Goal: Task Accomplishment & Management: Manage account settings

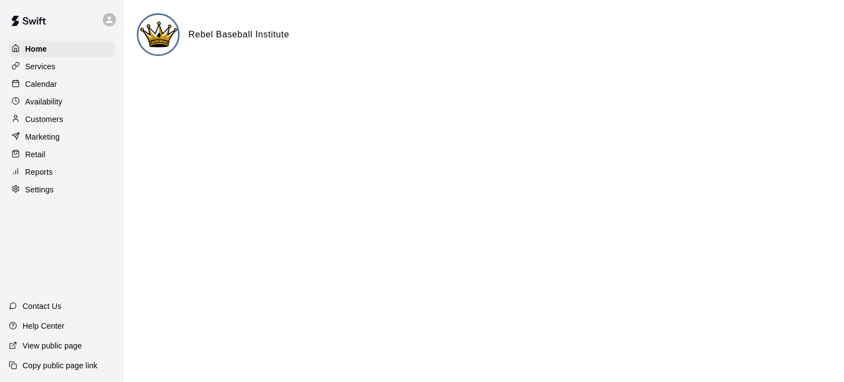
click at [42, 92] on div "Calendar" at bounding box center [62, 84] width 106 height 16
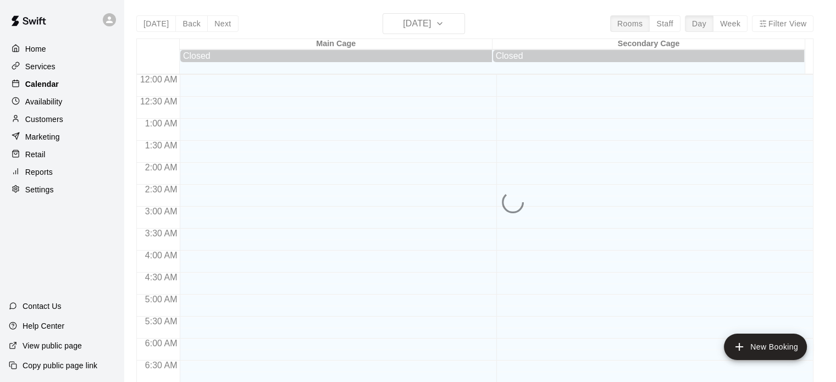
scroll to position [409, 0]
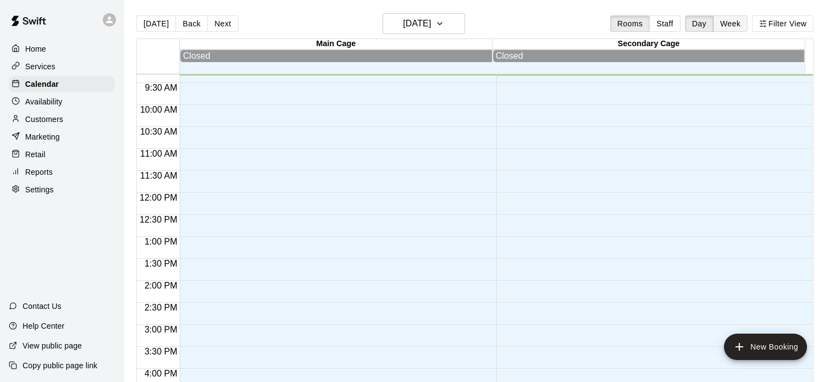
click at [733, 24] on button "Week" at bounding box center [730, 23] width 35 height 16
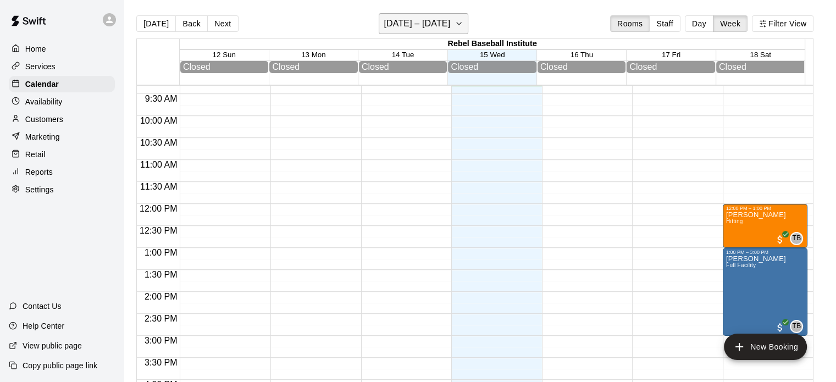
click at [453, 27] on button "[DATE] – [DATE]" at bounding box center [424, 23] width 90 height 21
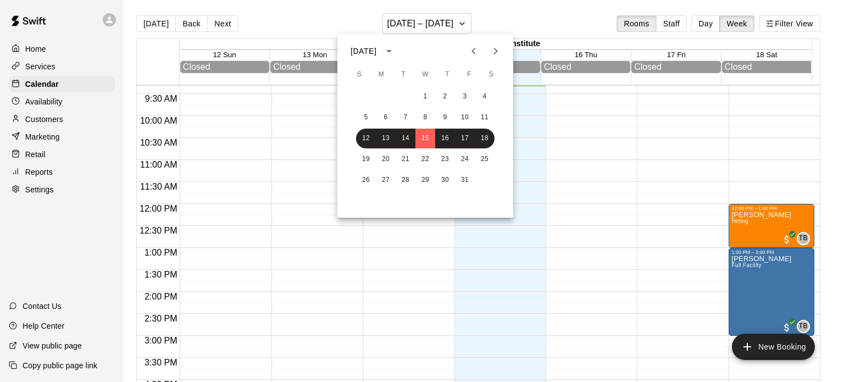
click at [493, 47] on icon "Next month" at bounding box center [495, 51] width 13 height 13
click at [473, 47] on icon "Previous month" at bounding box center [473, 51] width 13 height 13
click at [440, 119] on button "6" at bounding box center [445, 118] width 20 height 20
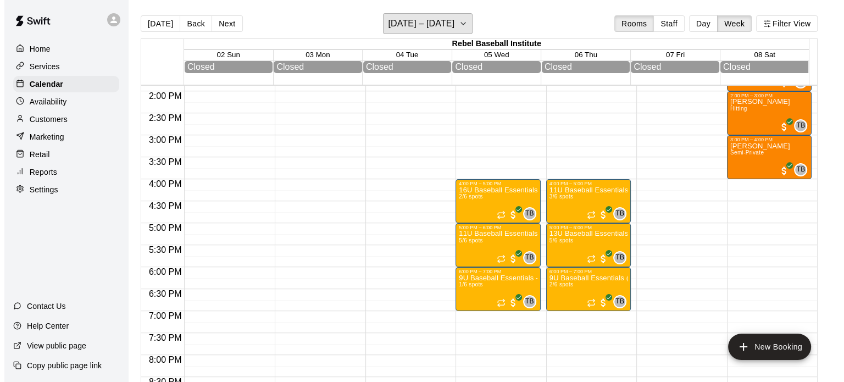
scroll to position [615, 0]
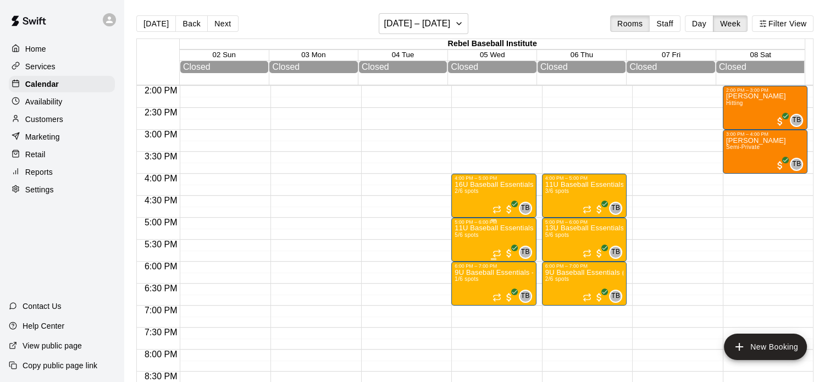
click at [488, 228] on p "11U Baseball Essentials" at bounding box center [493, 228] width 79 height 0
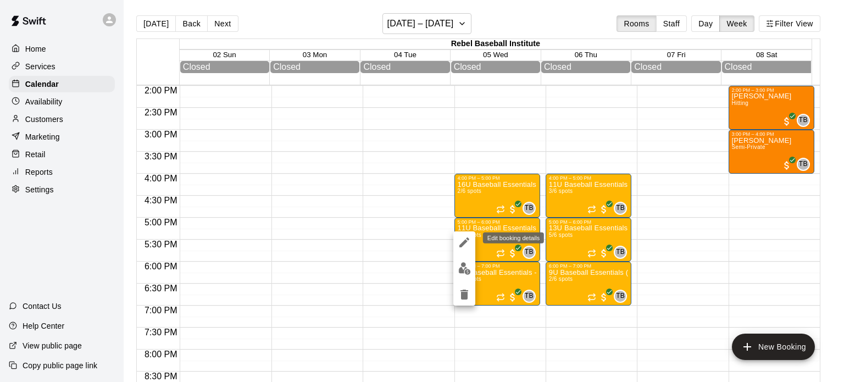
click at [465, 240] on icon "edit" at bounding box center [464, 242] width 10 height 10
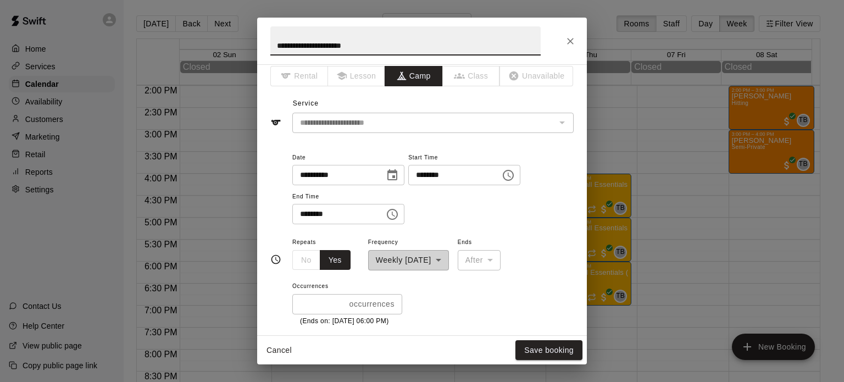
scroll to position [7, 0]
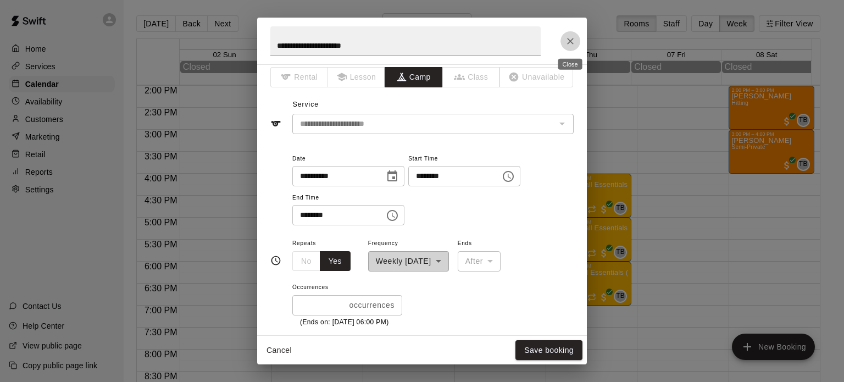
click at [569, 43] on icon "Close" at bounding box center [570, 41] width 7 height 7
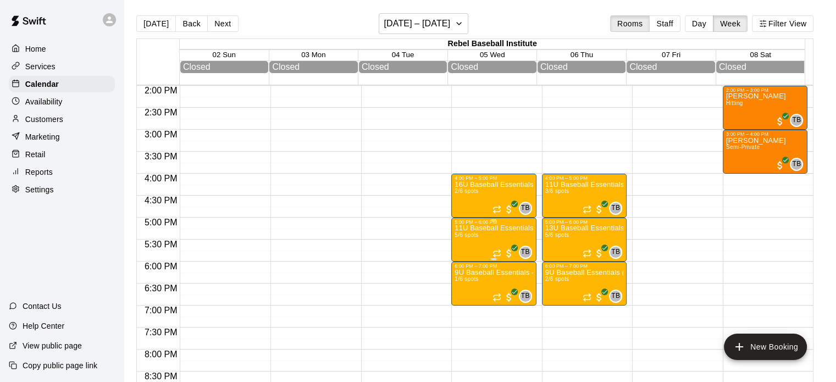
click at [512, 228] on p "11U Baseball Essentials" at bounding box center [493, 228] width 79 height 0
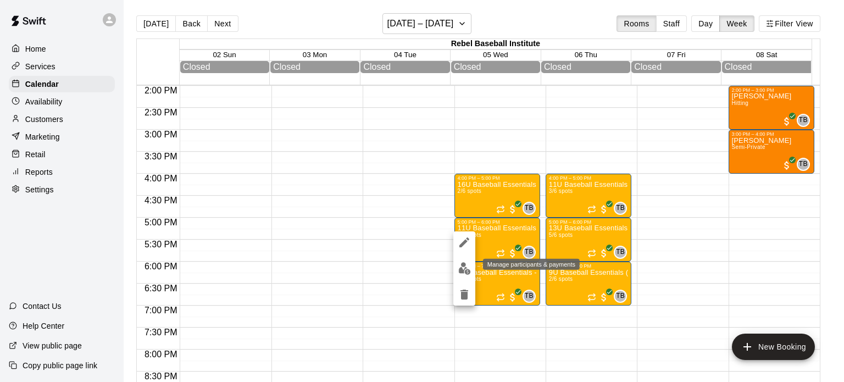
click at [462, 270] on img "edit" at bounding box center [464, 268] width 13 height 13
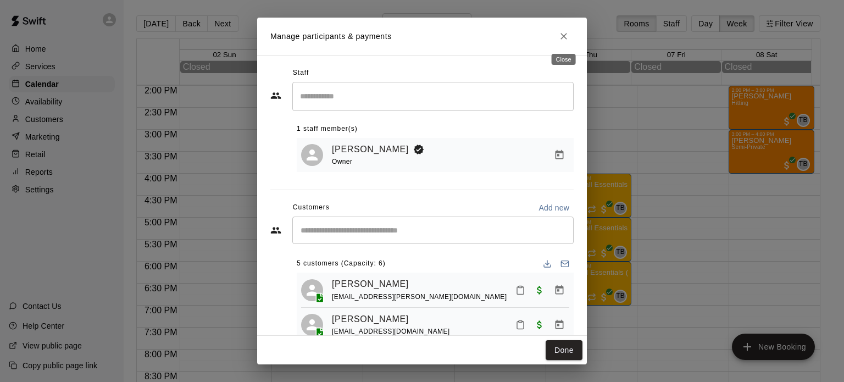
click at [567, 37] on icon "Close" at bounding box center [563, 36] width 11 height 11
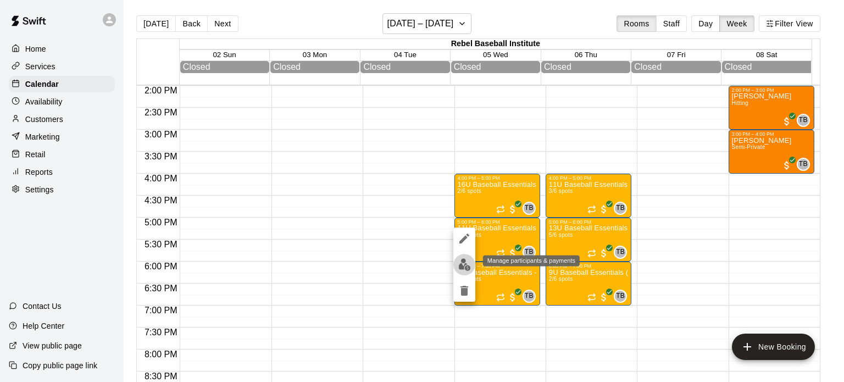
click at [464, 262] on img "edit" at bounding box center [464, 264] width 13 height 13
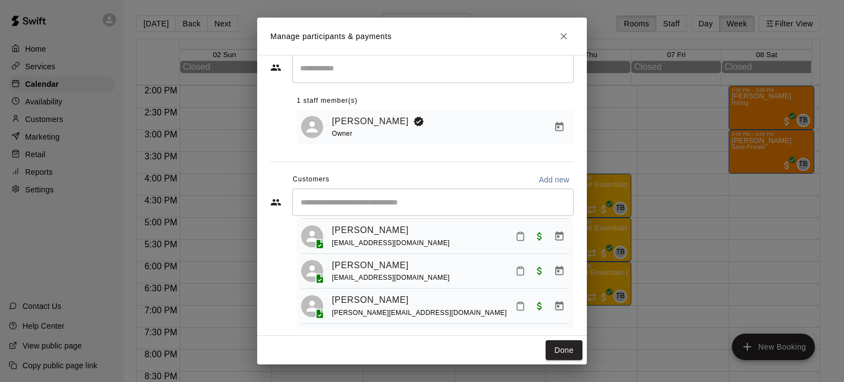
scroll to position [29, 0]
click at [549, 269] on button "Manage bookings & payment" at bounding box center [559, 270] width 20 height 20
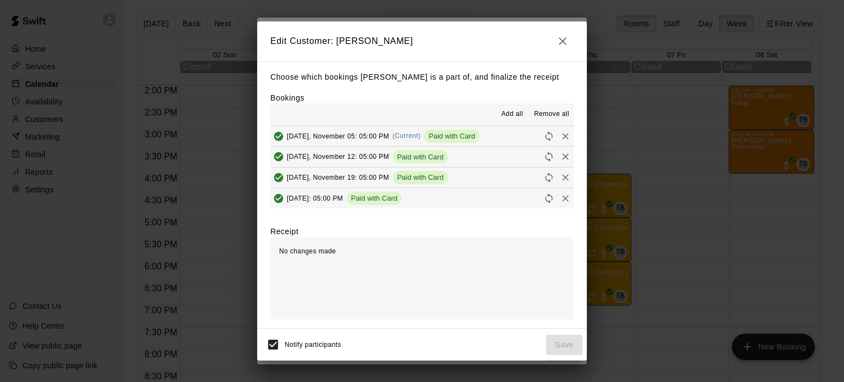
click at [565, 38] on icon "button" at bounding box center [562, 41] width 13 height 13
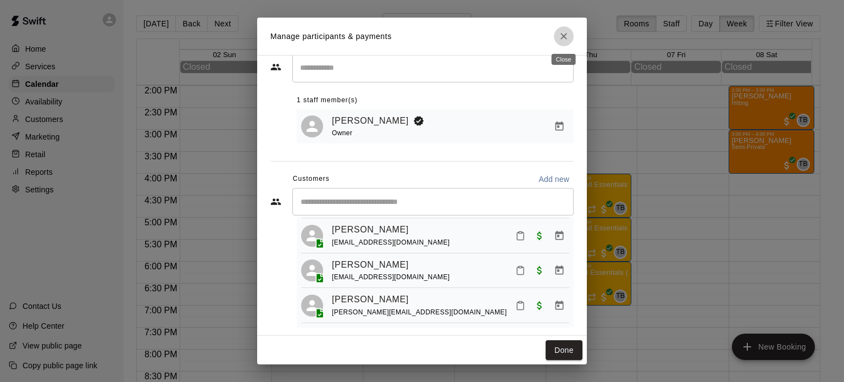
click at [558, 42] on button "Close" at bounding box center [564, 36] width 20 height 20
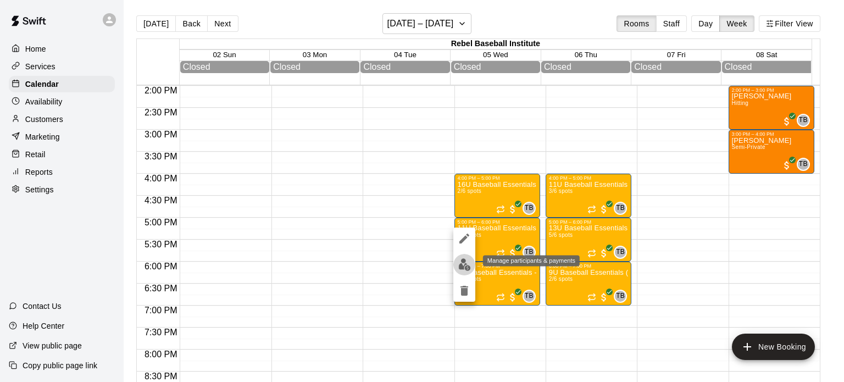
click at [462, 263] on img "edit" at bounding box center [464, 264] width 13 height 13
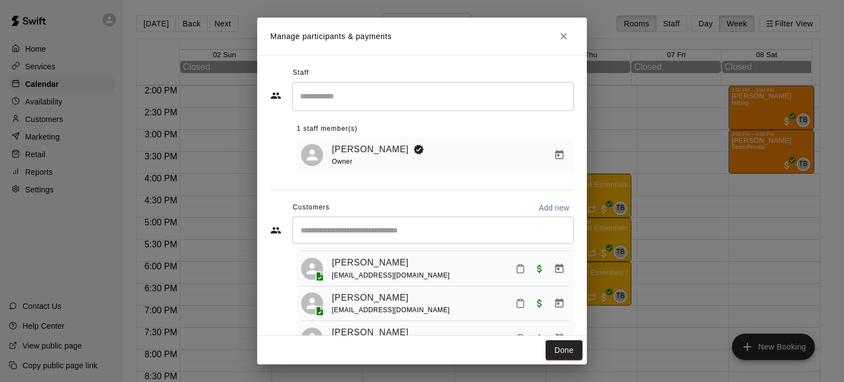
scroll to position [103, 0]
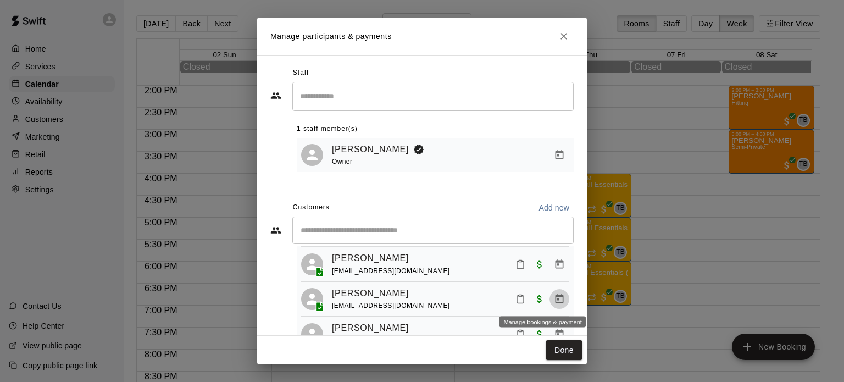
click at [554, 299] on icon "Manage bookings & payment" at bounding box center [559, 298] width 11 height 11
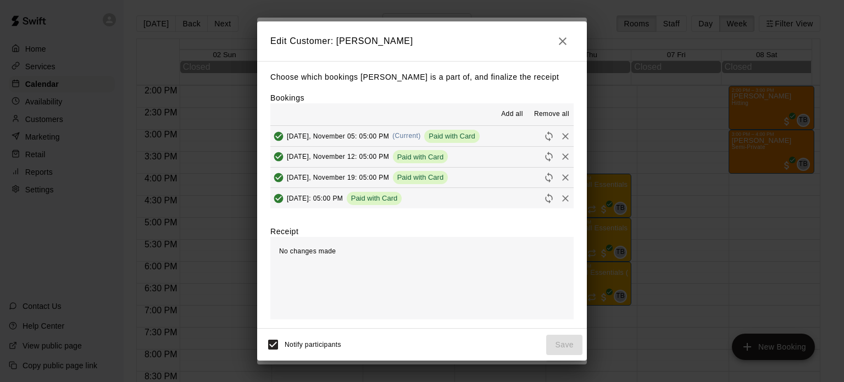
click at [553, 114] on span "Remove all" at bounding box center [551, 114] width 35 height 11
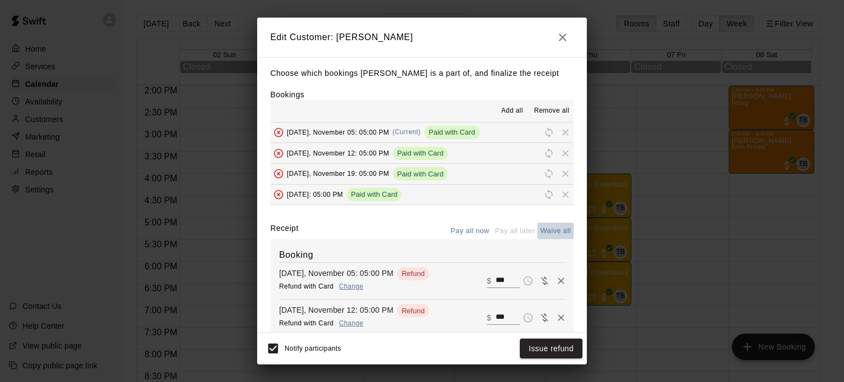
click at [540, 231] on button "Waive all" at bounding box center [555, 231] width 36 height 17
type input "*"
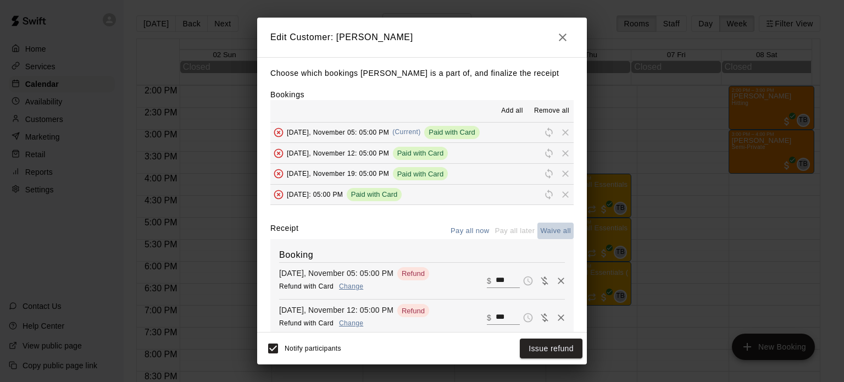
type input "*"
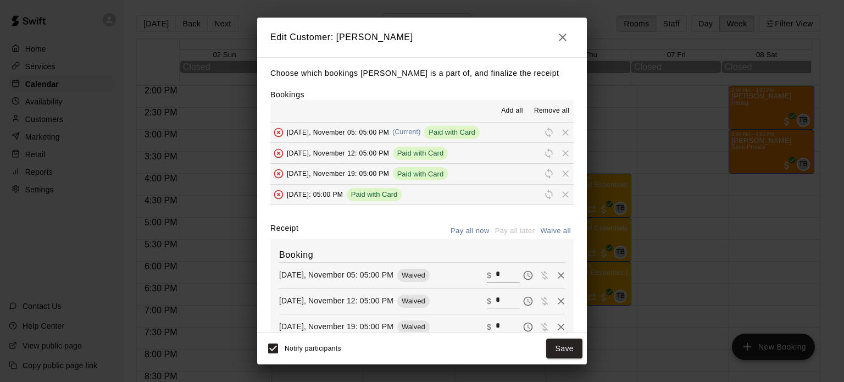
scroll to position [161, 0]
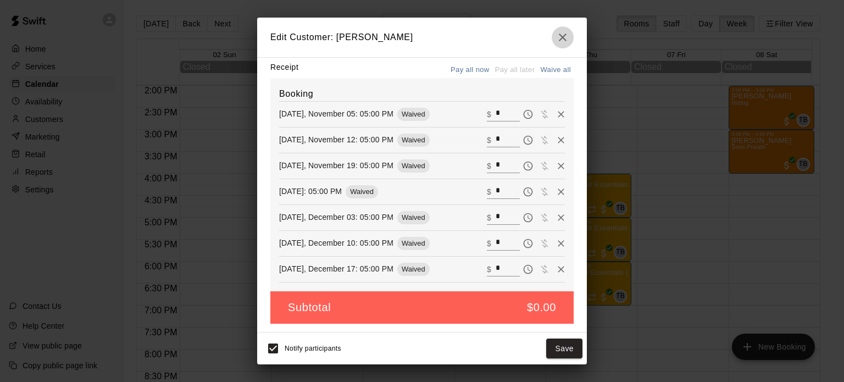
click at [563, 40] on icon "button" at bounding box center [562, 37] width 13 height 13
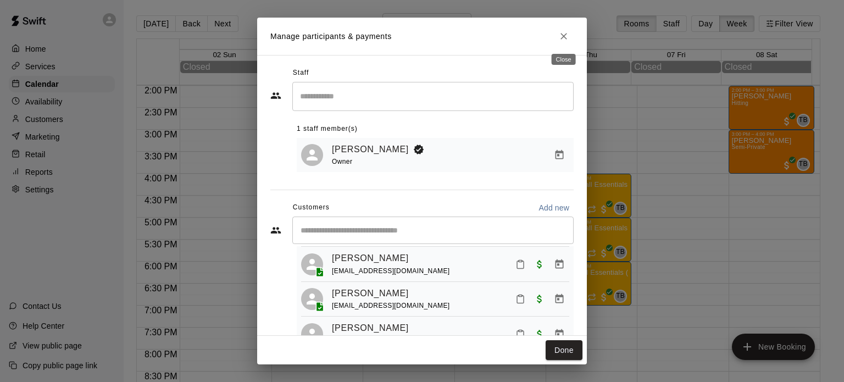
click at [563, 40] on icon "Close" at bounding box center [563, 36] width 11 height 11
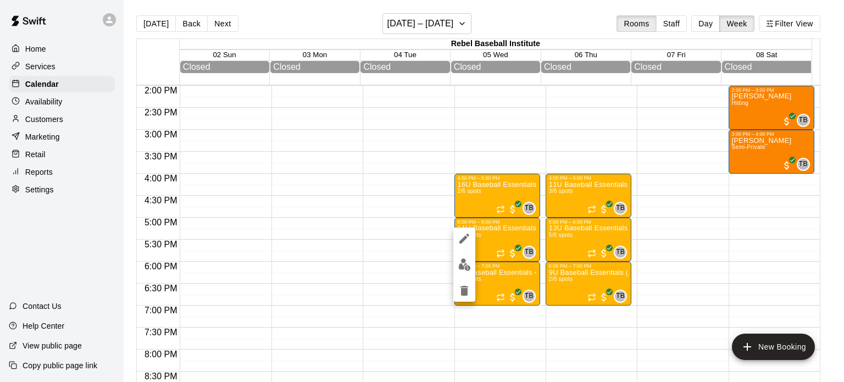
click at [450, 268] on div at bounding box center [422, 191] width 844 height 382
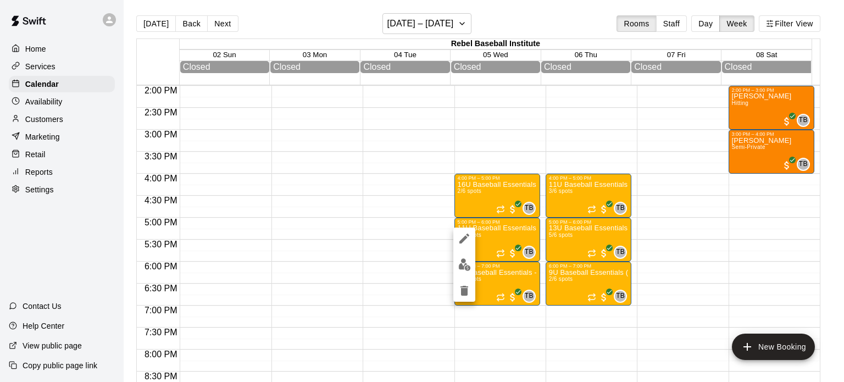
click at [466, 264] on img "edit" at bounding box center [464, 264] width 13 height 13
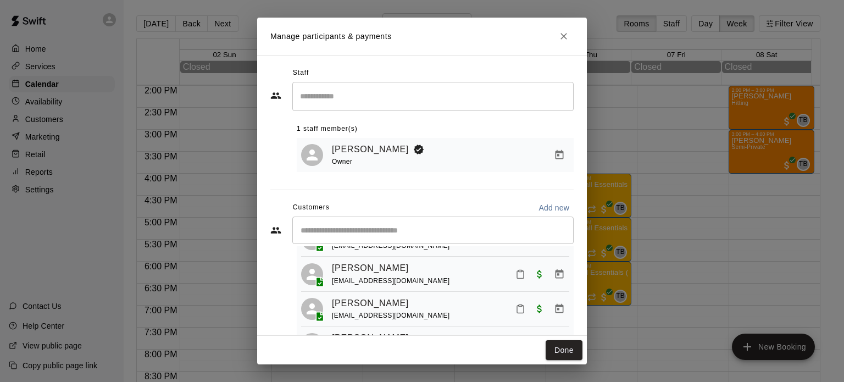
scroll to position [103, 0]
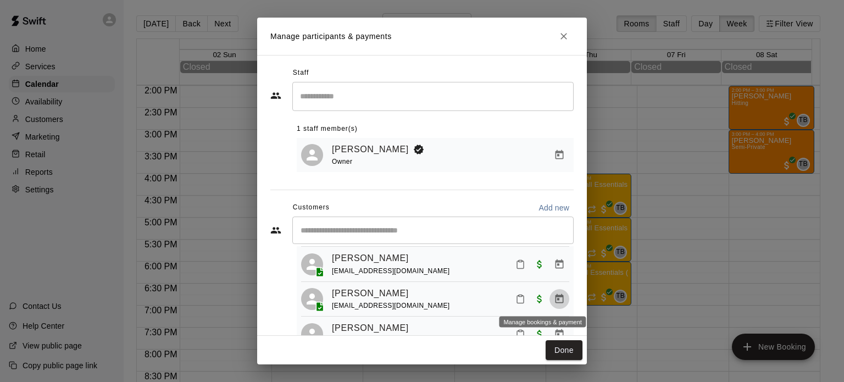
click at [554, 297] on icon "Manage bookings & payment" at bounding box center [559, 298] width 11 height 11
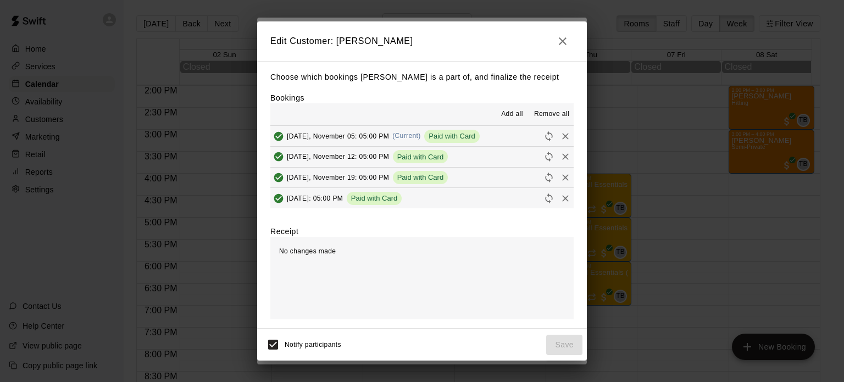
click at [555, 114] on span "Remove all" at bounding box center [551, 114] width 35 height 11
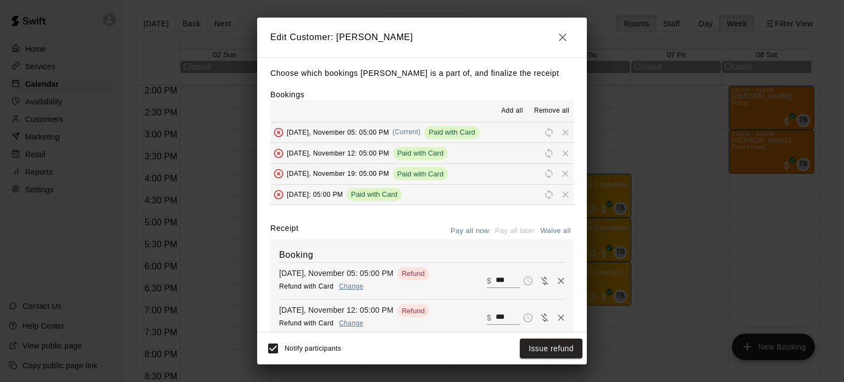
click at [542, 231] on button "Waive all" at bounding box center [555, 231] width 36 height 17
type input "*"
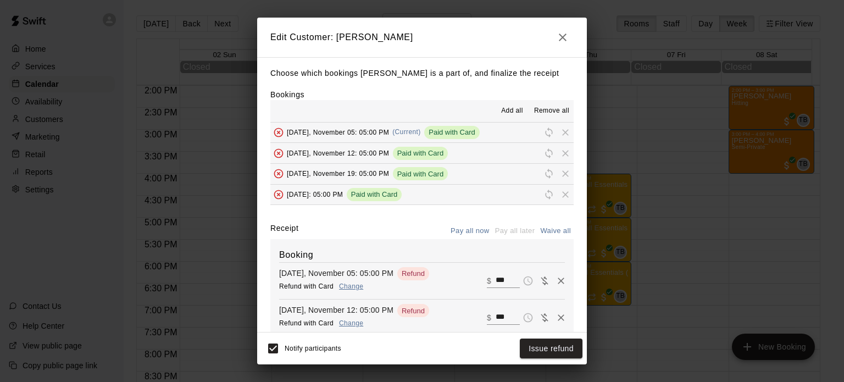
type input "*"
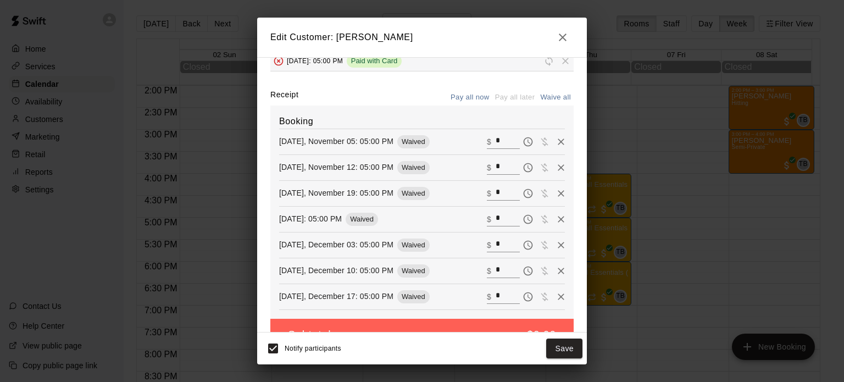
scroll to position [161, 0]
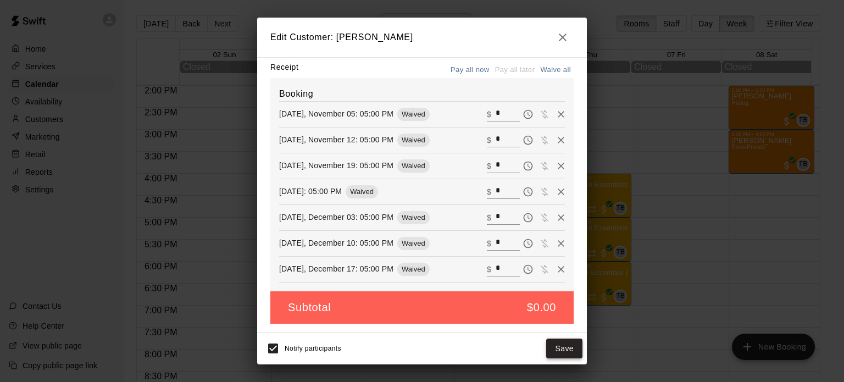
click at [560, 349] on button "Save" at bounding box center [564, 348] width 36 height 20
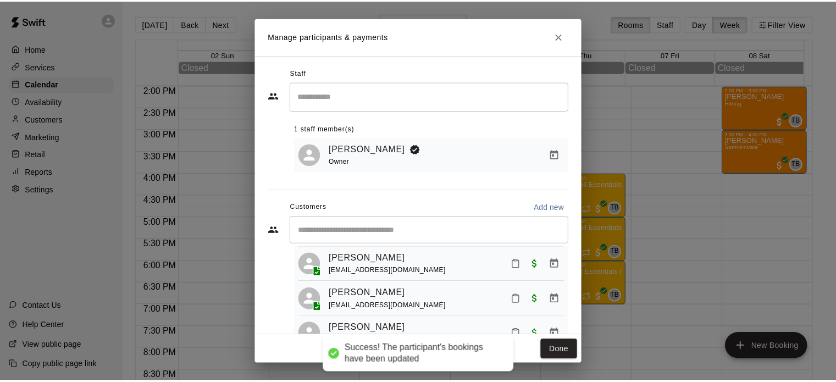
scroll to position [66, 0]
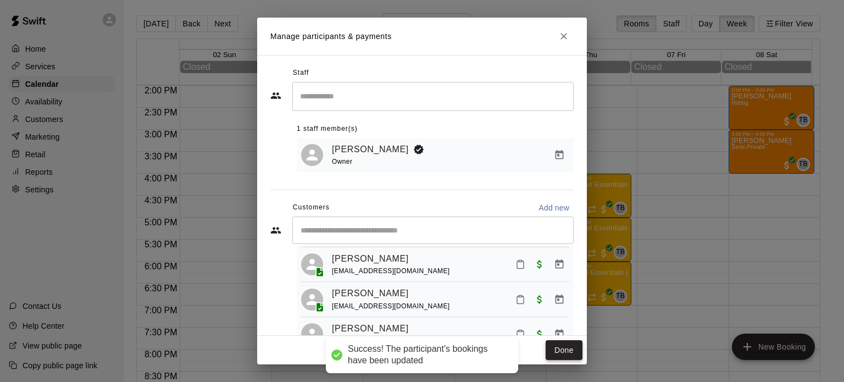
click at [563, 349] on button "Done" at bounding box center [564, 350] width 37 height 20
